Goal: Information Seeking & Learning: Find specific page/section

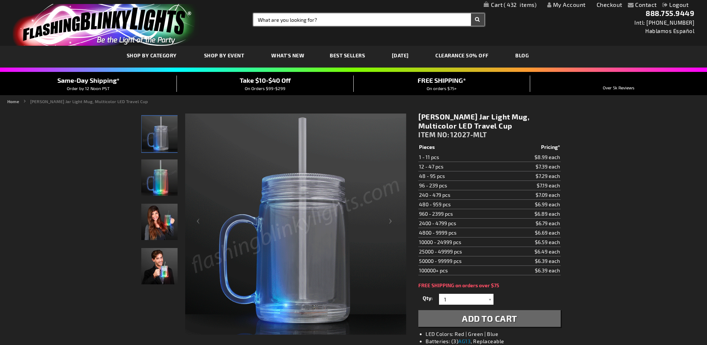
click at [302, 25] on input "Search" at bounding box center [368, 19] width 230 height 12
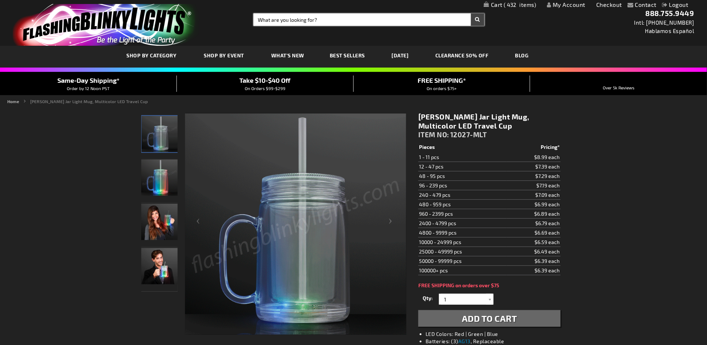
paste input "10227-OR"
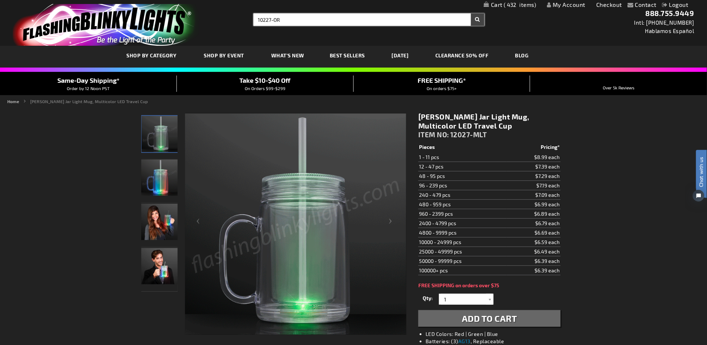
type input "10227-OR"
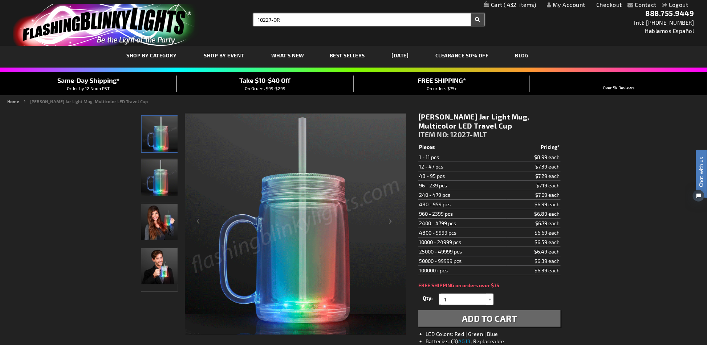
click at [471, 13] on button "Search" at bounding box center [477, 19] width 13 height 12
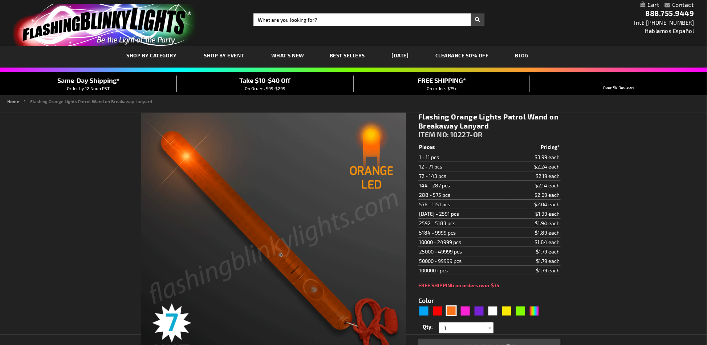
type input "5637"
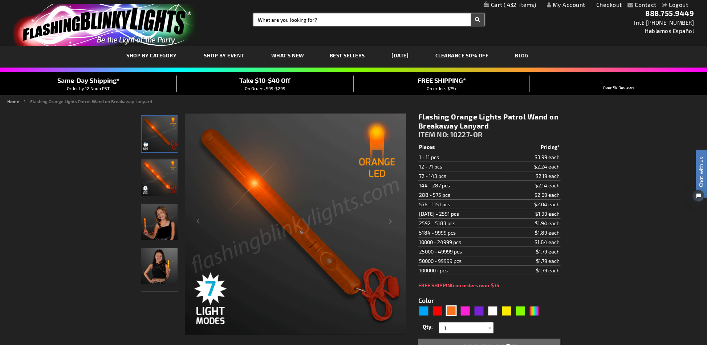
click at [313, 20] on input "Search" at bounding box center [368, 19] width 230 height 12
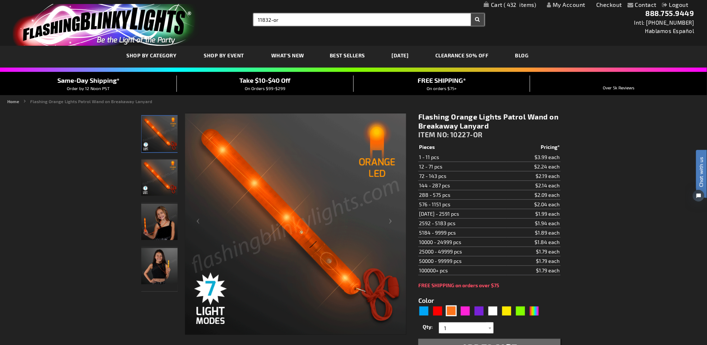
type input "11832-or"
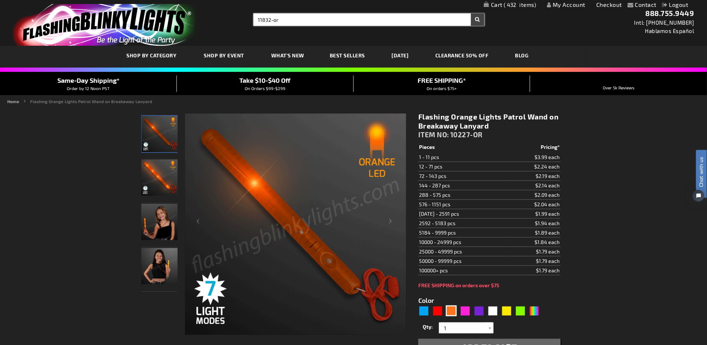
click at [471, 13] on button "Search" at bounding box center [477, 19] width 13 height 12
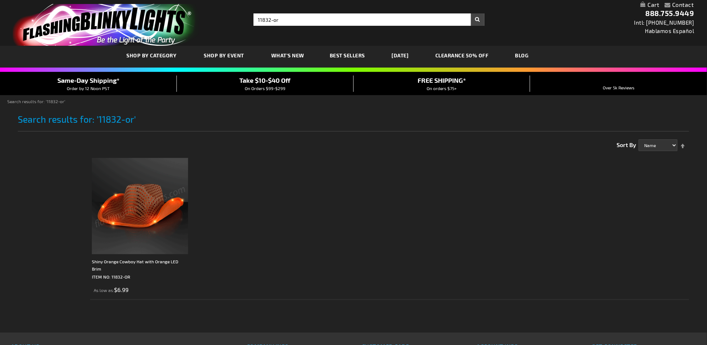
drag, startPoint x: 142, startPoint y: 177, endPoint x: 161, endPoint y: 180, distance: 19.1
click at [142, 177] on img at bounding box center [140, 206] width 96 height 96
click at [162, 180] on img at bounding box center [140, 206] width 96 height 96
click at [592, 215] on ol "Shiny Orange Cowboy Hat with Orange LED Brim ITEM NO: 11832-OR As low as $6.99" at bounding box center [389, 227] width 599 height 146
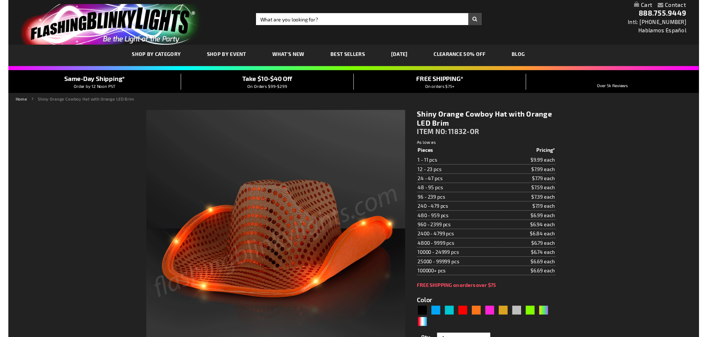
scroll to position [48, 0]
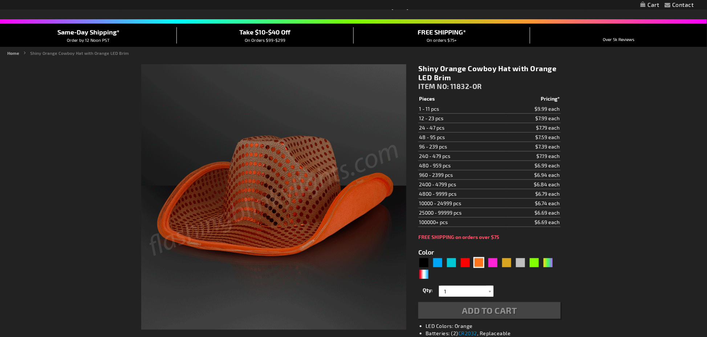
type input "5637"
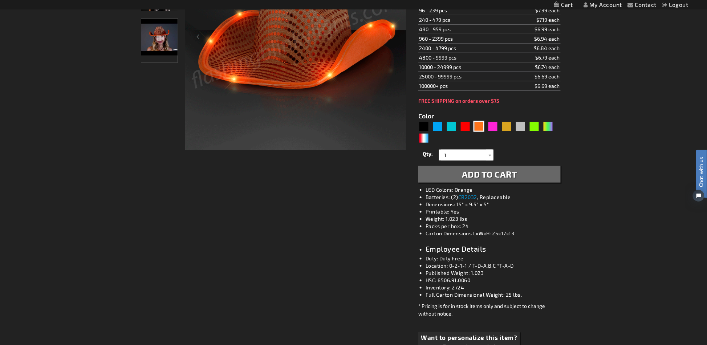
scroll to position [39, 0]
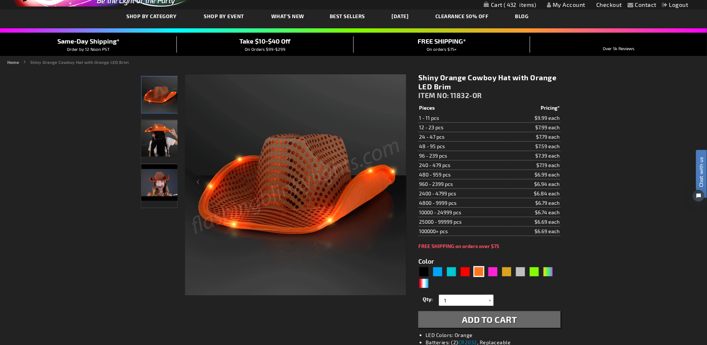
scroll to position [0, 0]
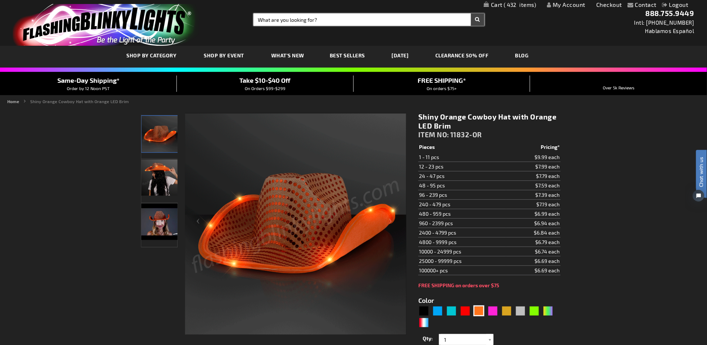
click at [321, 22] on input "Search" at bounding box center [368, 19] width 230 height 12
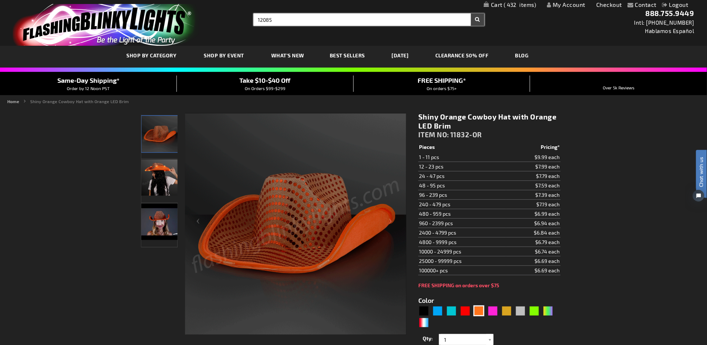
type input "12085"
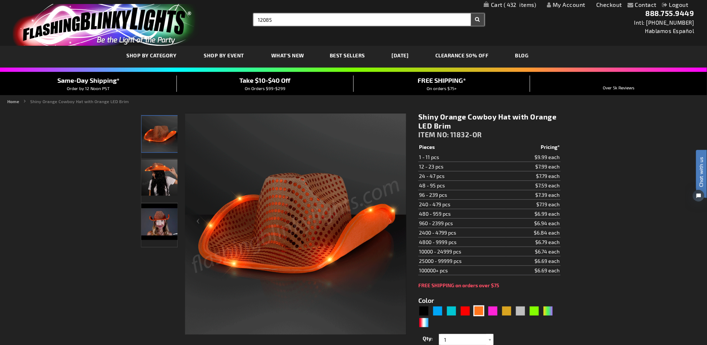
click at [471, 13] on button "Search" at bounding box center [477, 19] width 13 height 12
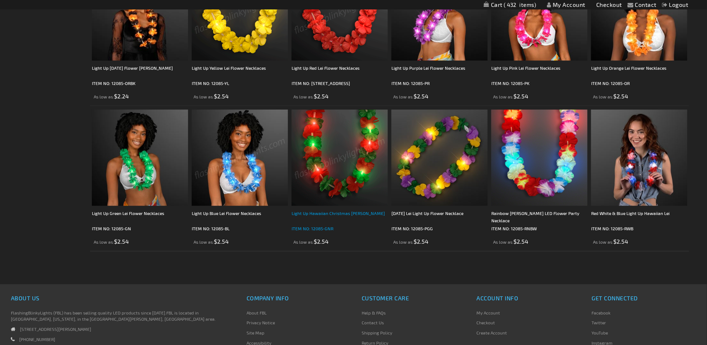
scroll to position [97, 0]
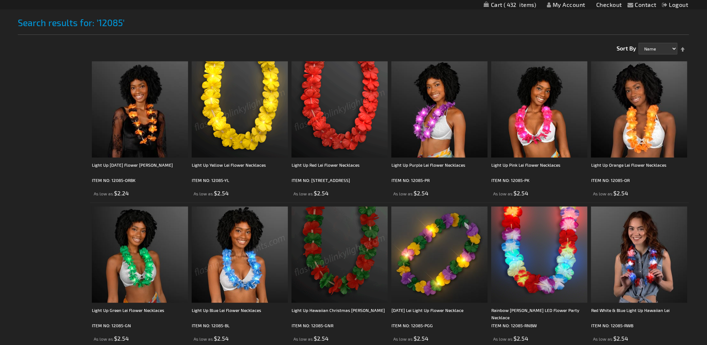
click at [349, 109] on img at bounding box center [339, 109] width 96 height 96
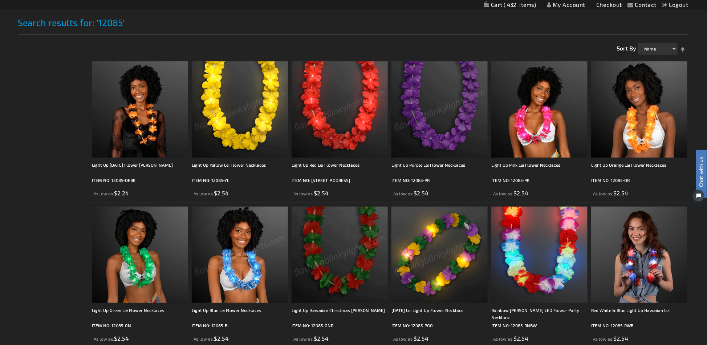
scroll to position [0, 0]
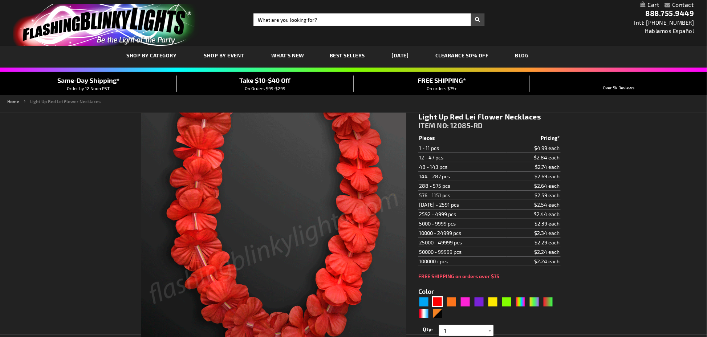
type input "5641"
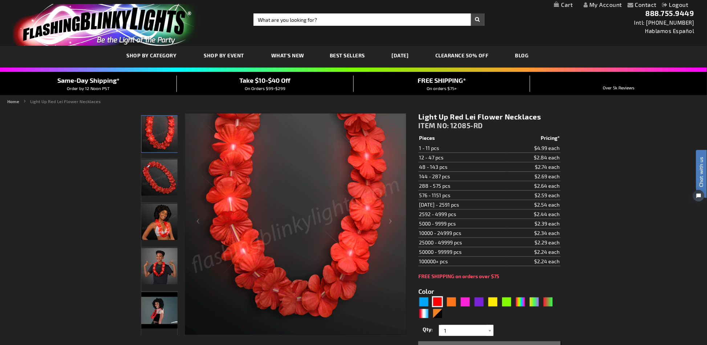
drag, startPoint x: 531, startPoint y: 205, endPoint x: 499, endPoint y: 202, distance: 31.7
click at [501, 203] on tr "1152 - 2591 pcs $2.54 each" at bounding box center [489, 204] width 142 height 9
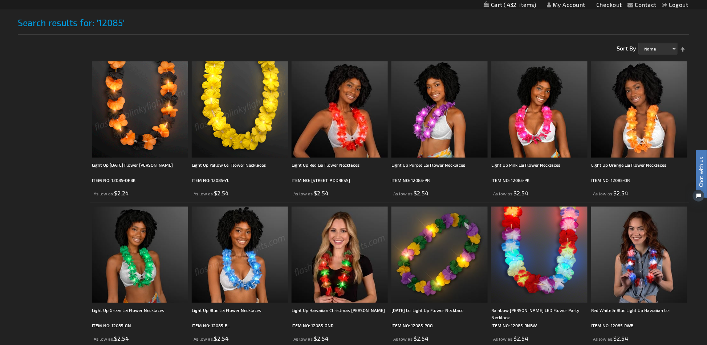
click at [136, 101] on img at bounding box center [140, 109] width 96 height 96
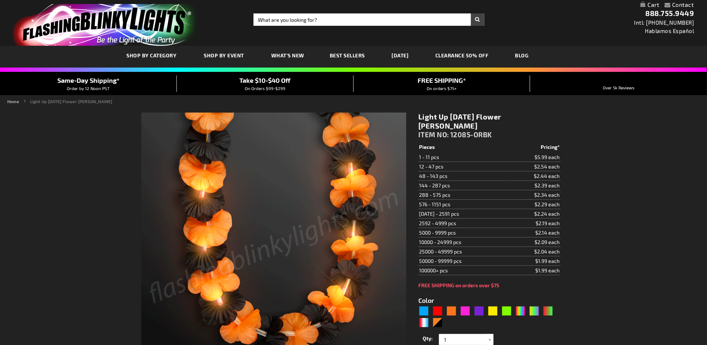
type input "5756"
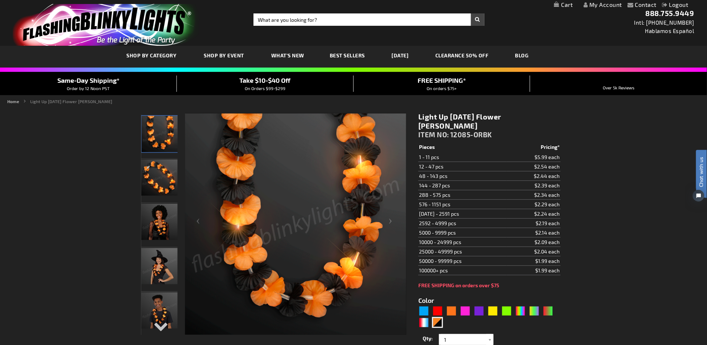
click at [342, 13] on div "Toggle Nav Search Search × Search 888.755.9449 Intl: 818-753-8303 Hablamos Espa…" at bounding box center [353, 23] width 707 height 46
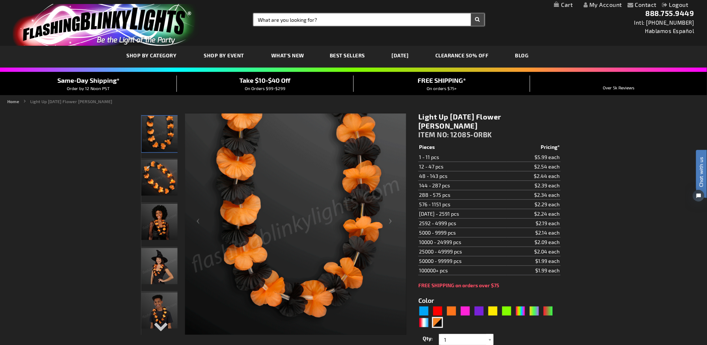
click at [344, 22] on input "Search" at bounding box center [368, 19] width 230 height 12
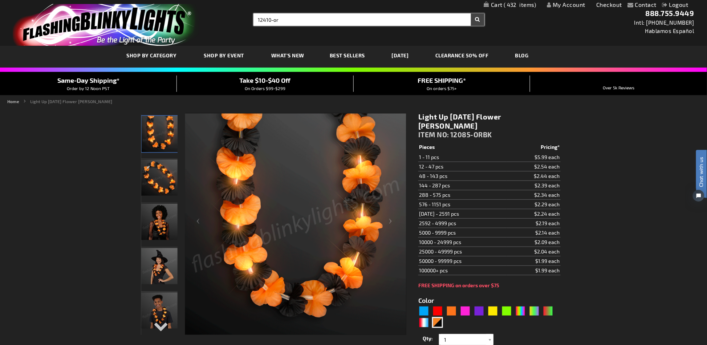
type input "12410-or"
click at [471, 13] on button "Search" at bounding box center [477, 19] width 13 height 12
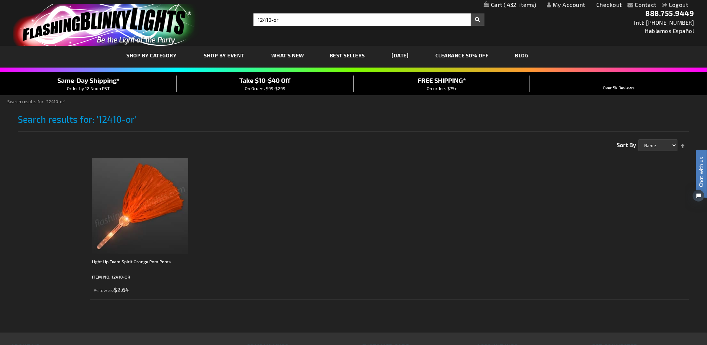
click at [375, 218] on ol "Light Up Team Spirit Orange Pom Poms ITEM NO: 12410-OR As low as $2.64" at bounding box center [389, 227] width 599 height 146
click at [159, 194] on img at bounding box center [140, 206] width 96 height 96
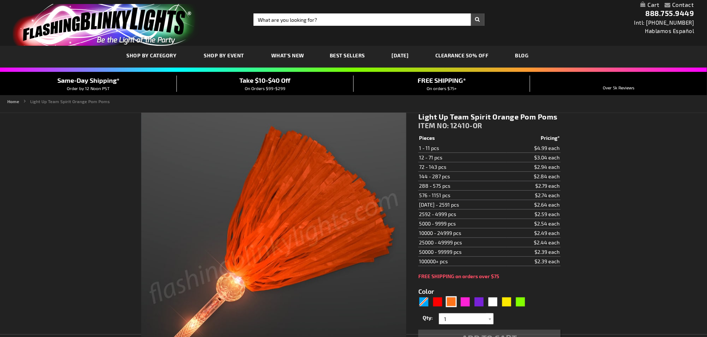
type input "5637"
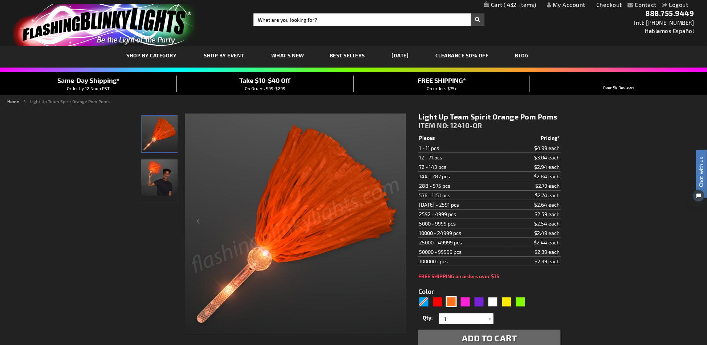
click at [274, 91] on div "Same-Day Shipping* Order by 12 Noon PST Take $10-$40 Off On Orders $99-$299 FRE…" at bounding box center [353, 83] width 707 height 23
click at [276, 74] on div "Same-Day Shipping* Order by 12 Noon PST Take $10-$40 Off On Orders $99-$299 FRE…" at bounding box center [353, 83] width 707 height 23
click at [278, 82] on span "Take $10-$40 Off" at bounding box center [265, 80] width 51 height 8
click at [272, 82] on span "Take $10-$40 Off" at bounding box center [265, 80] width 51 height 8
